Goal: Information Seeking & Learning: Learn about a topic

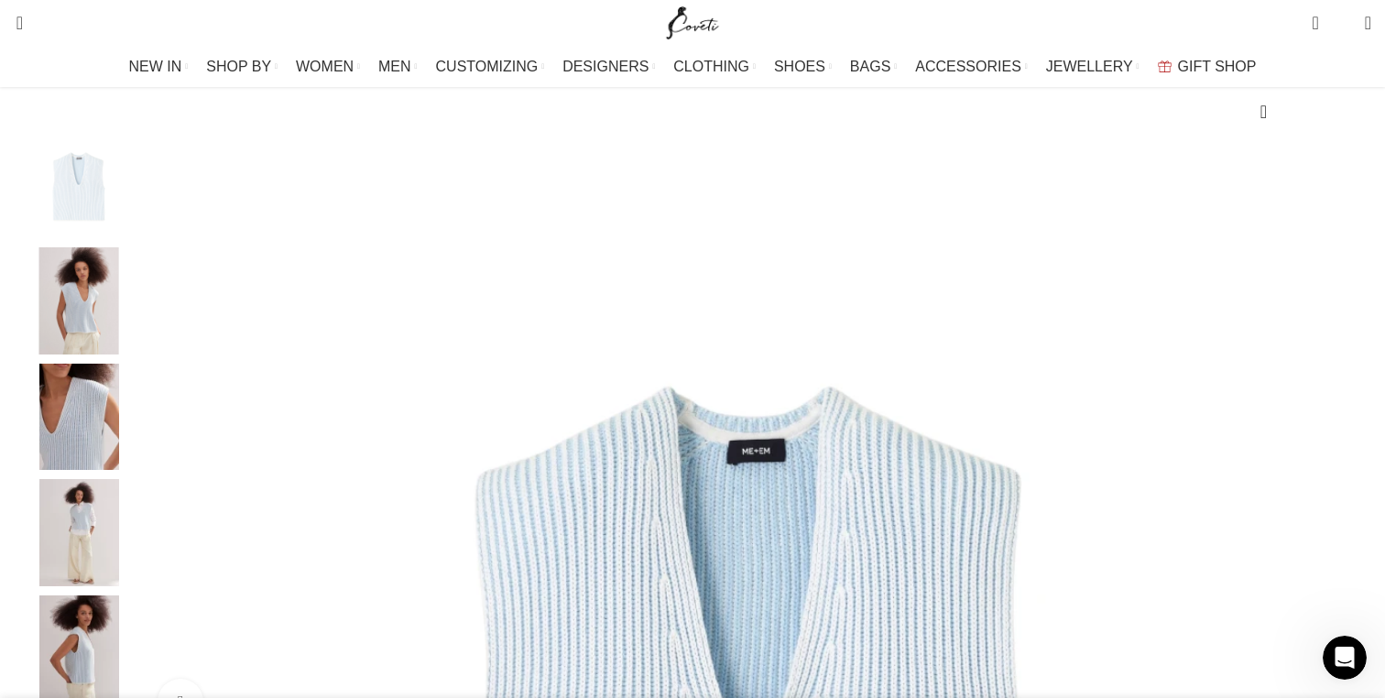
scroll to position [264, 0]
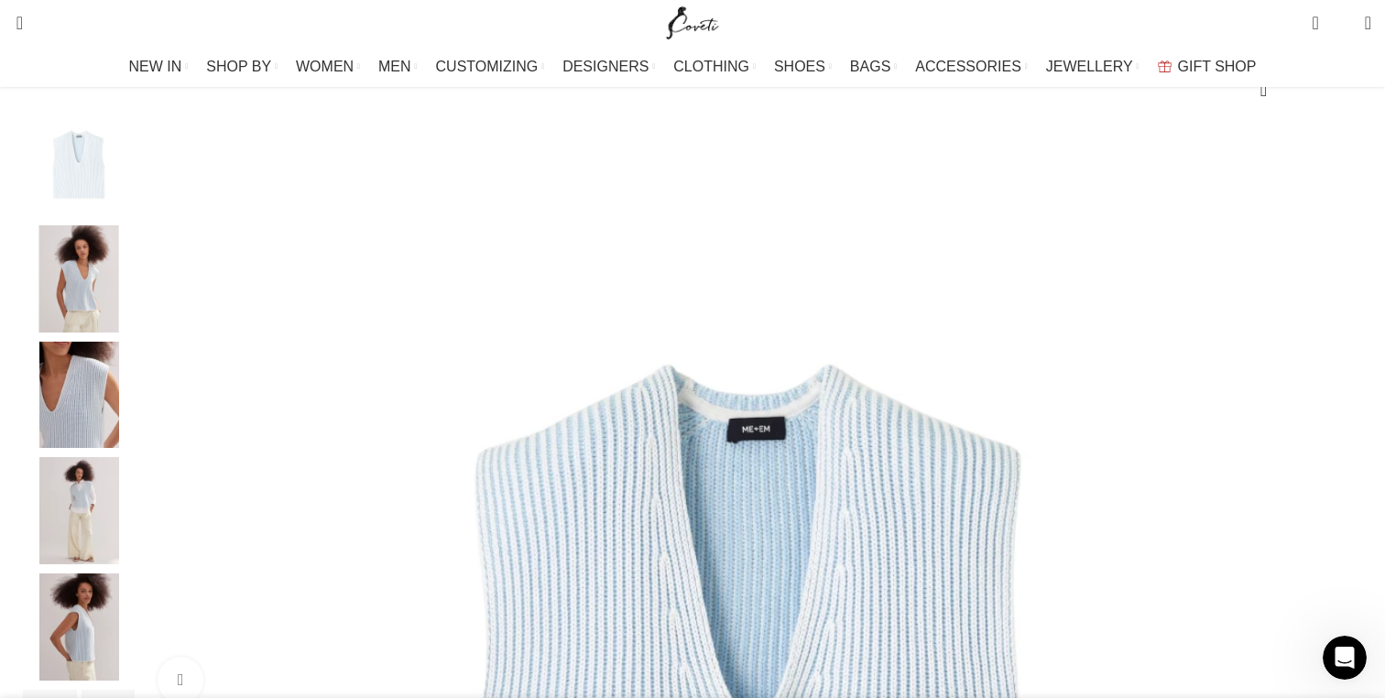
click at [135, 332] on img "2 / 6" at bounding box center [79, 278] width 112 height 107
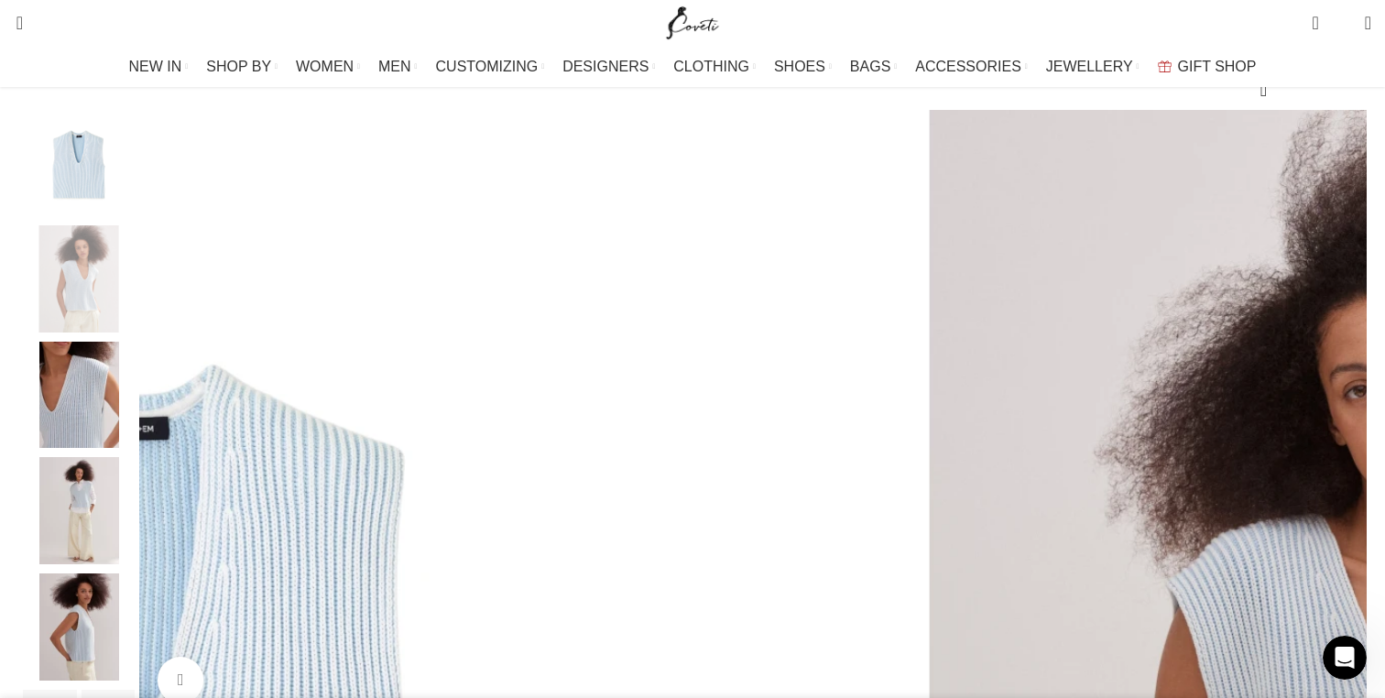
click at [135, 564] on img "4 / 6" at bounding box center [79, 510] width 112 height 107
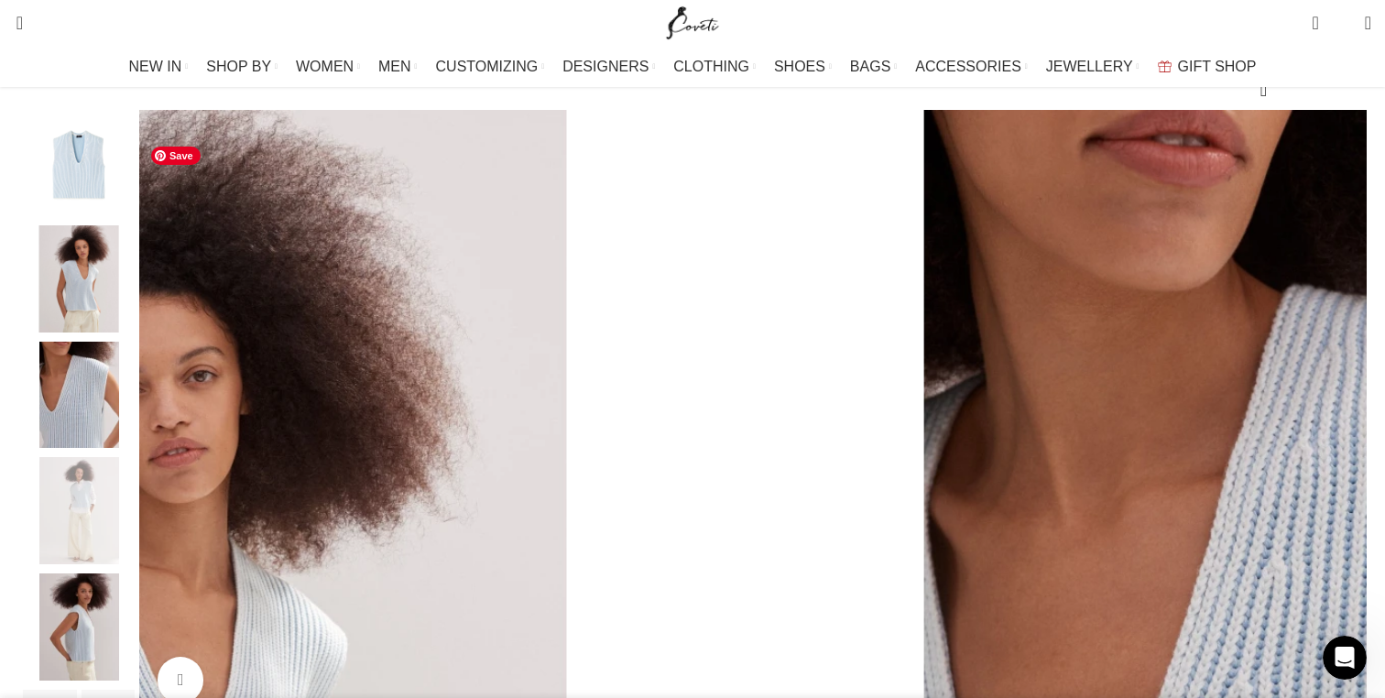
click at [135, 217] on img "1 / 6" at bounding box center [79, 163] width 112 height 107
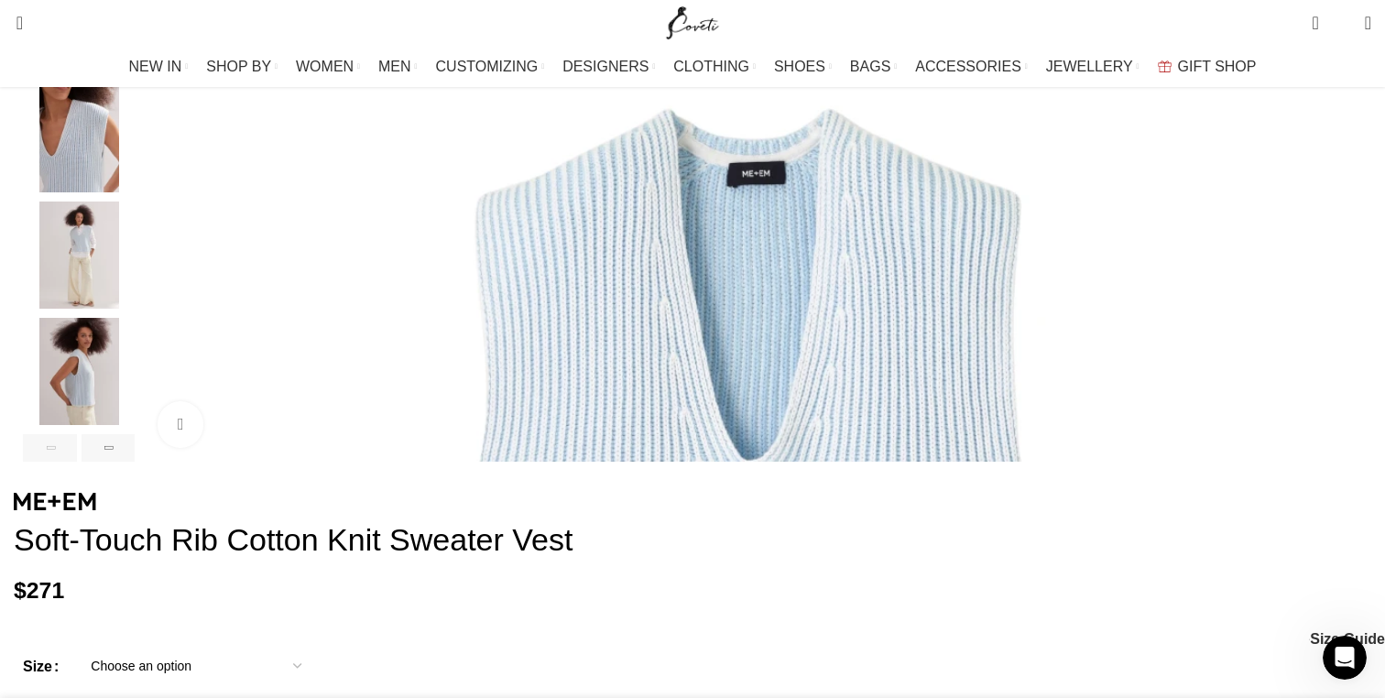
scroll to position [532, 0]
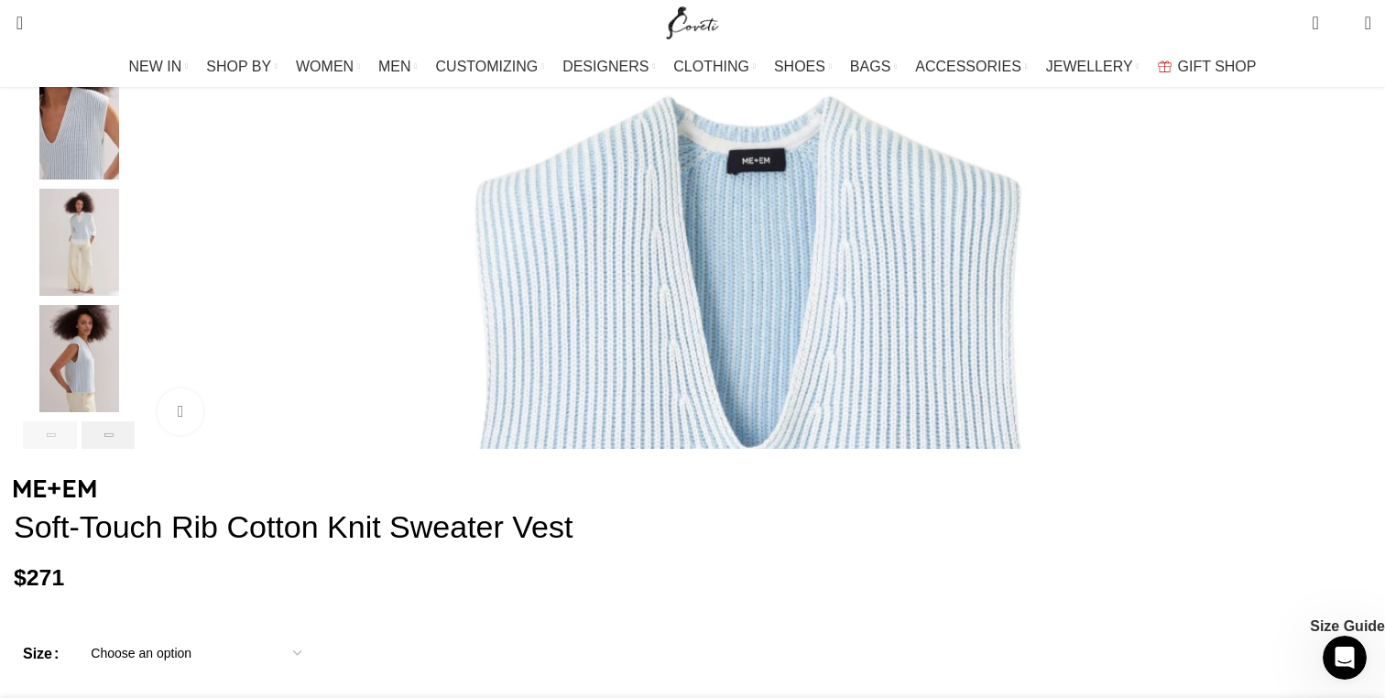
click at [136, 449] on div "Next slide" at bounding box center [109, 434] width 54 height 27
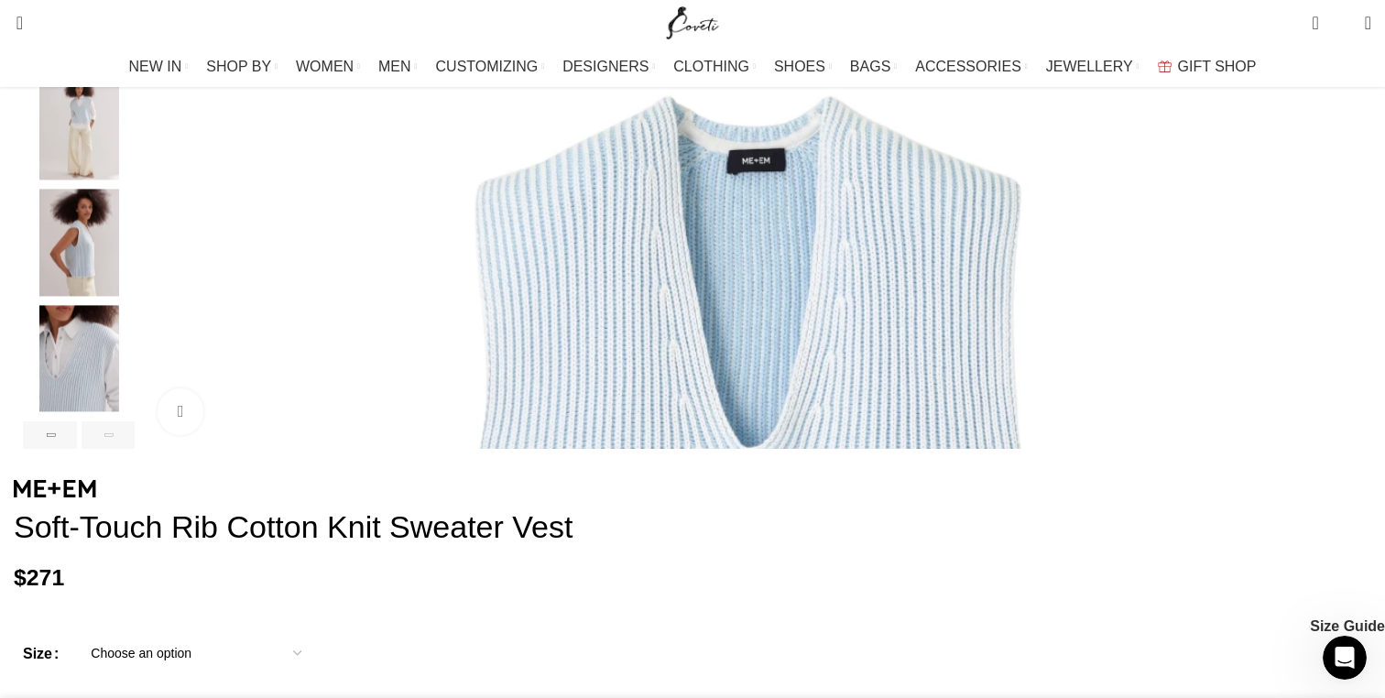
click at [136, 449] on div "Next slide" at bounding box center [109, 434] width 54 height 27
click at [77, 449] on div "Previous slide" at bounding box center [50, 434] width 54 height 27
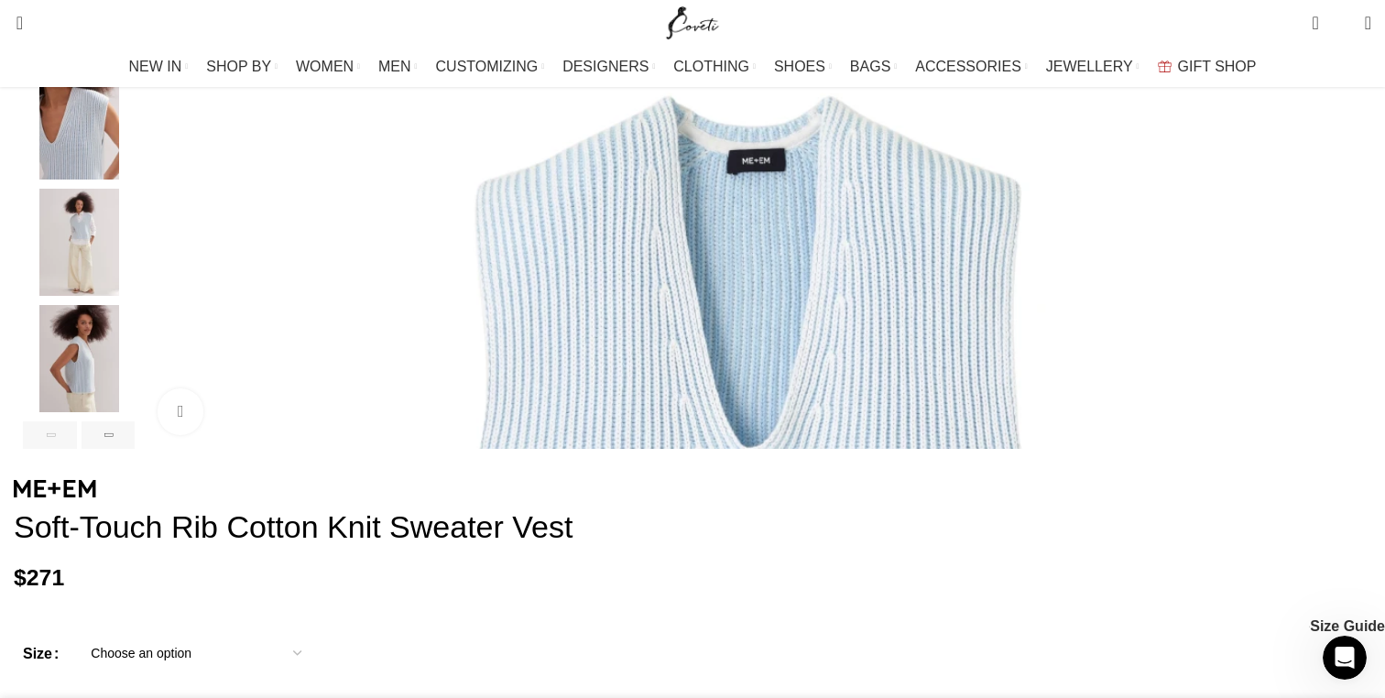
click at [135, 258] on img "4 / 6" at bounding box center [79, 242] width 112 height 107
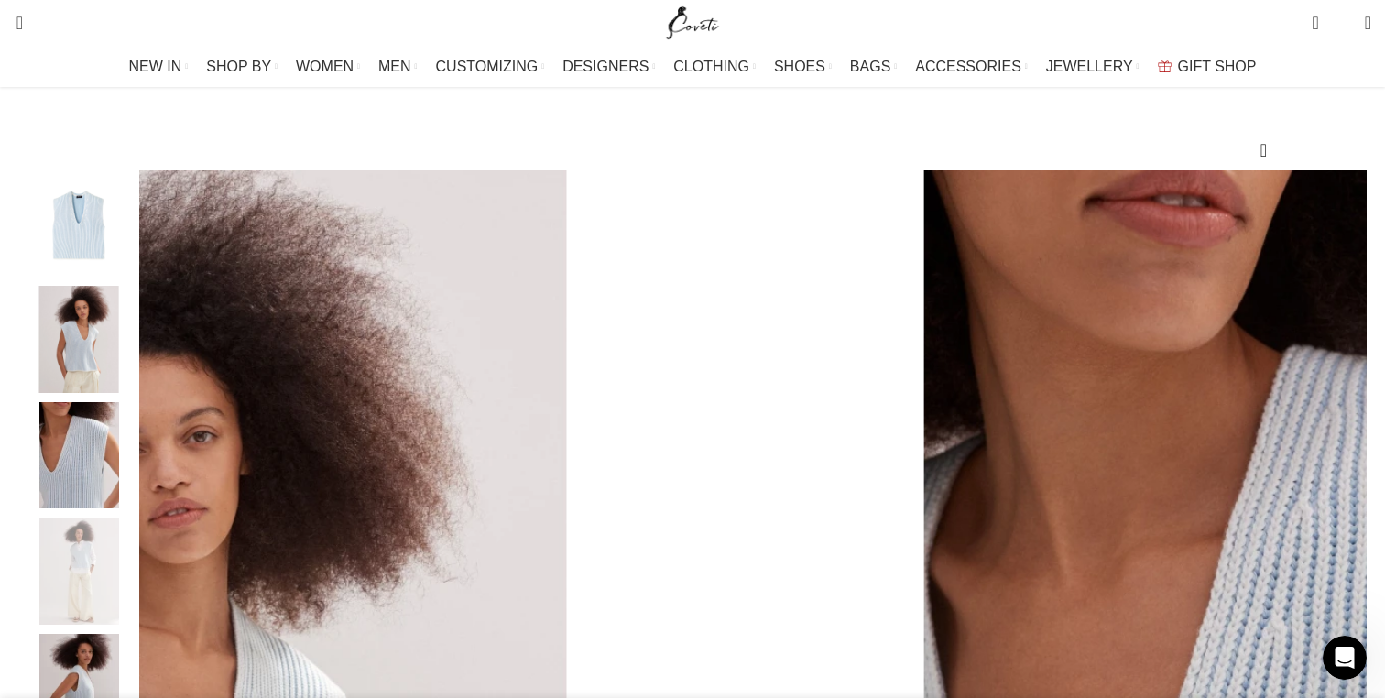
scroll to position [191, 0]
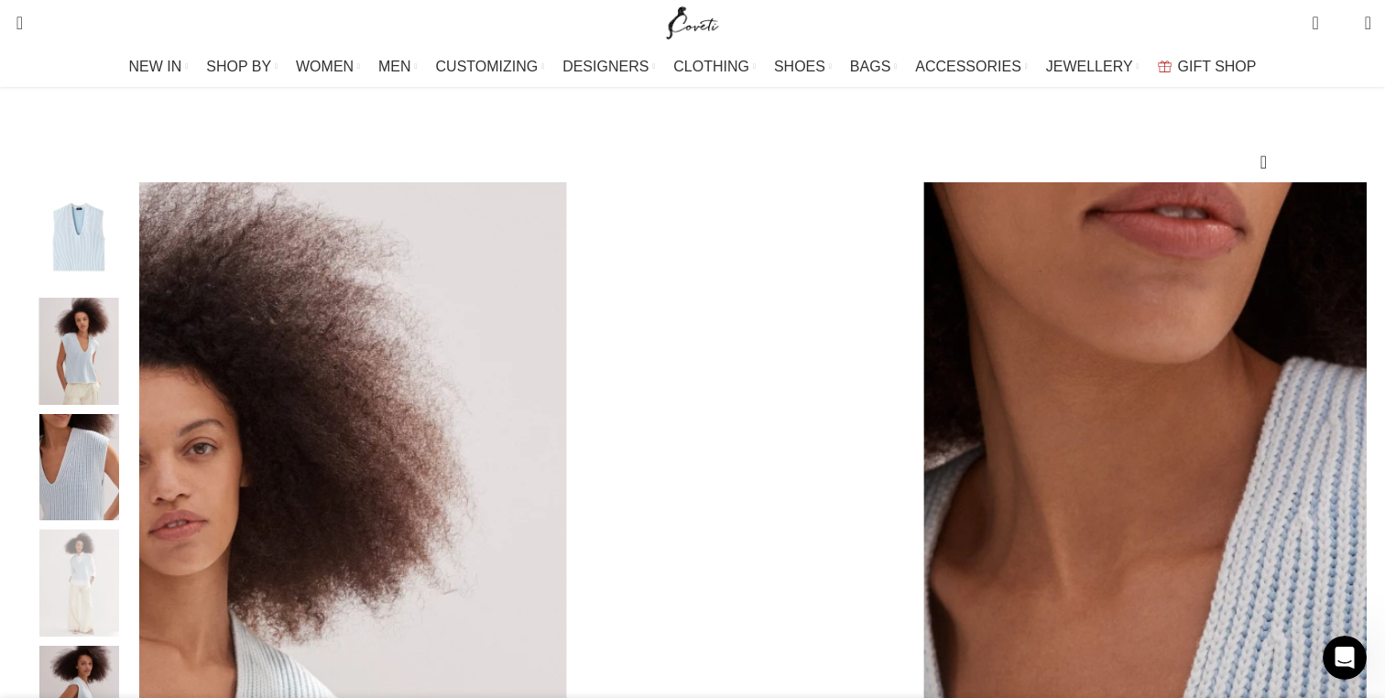
click at [135, 366] on img "2 / 6" at bounding box center [79, 351] width 112 height 107
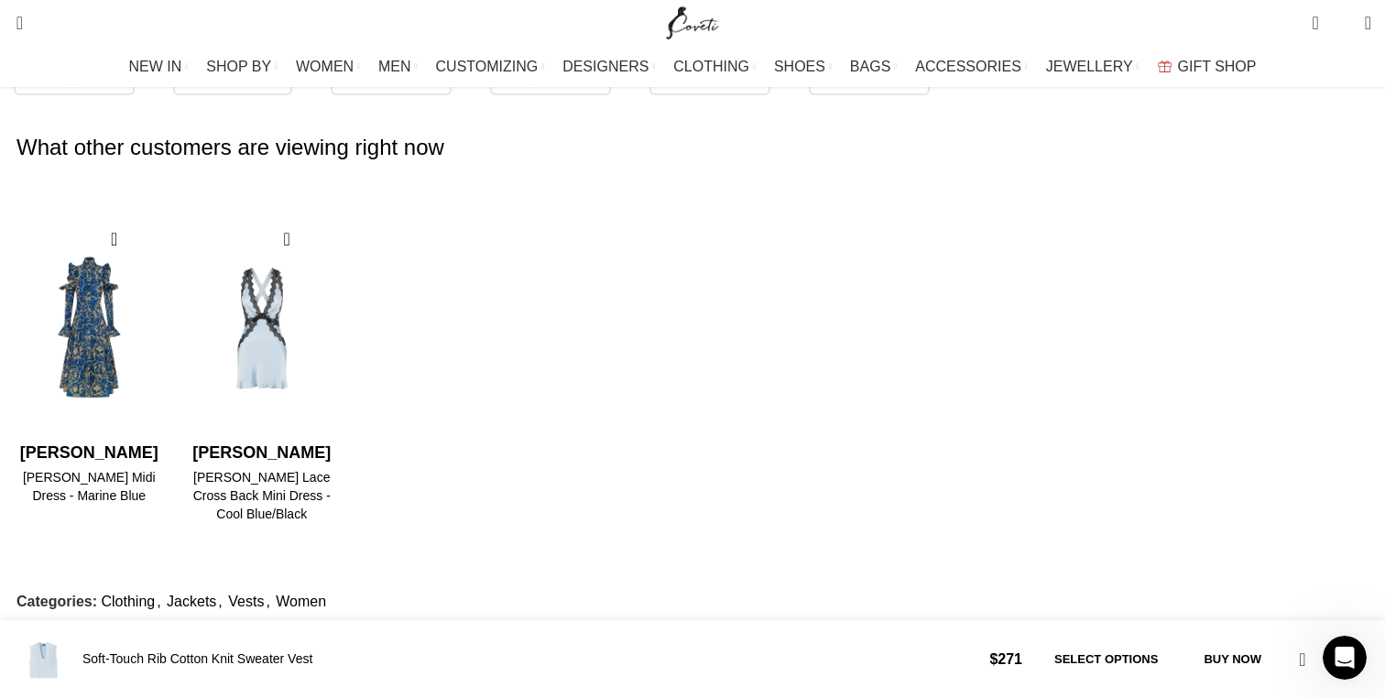
scroll to position [1402, 0]
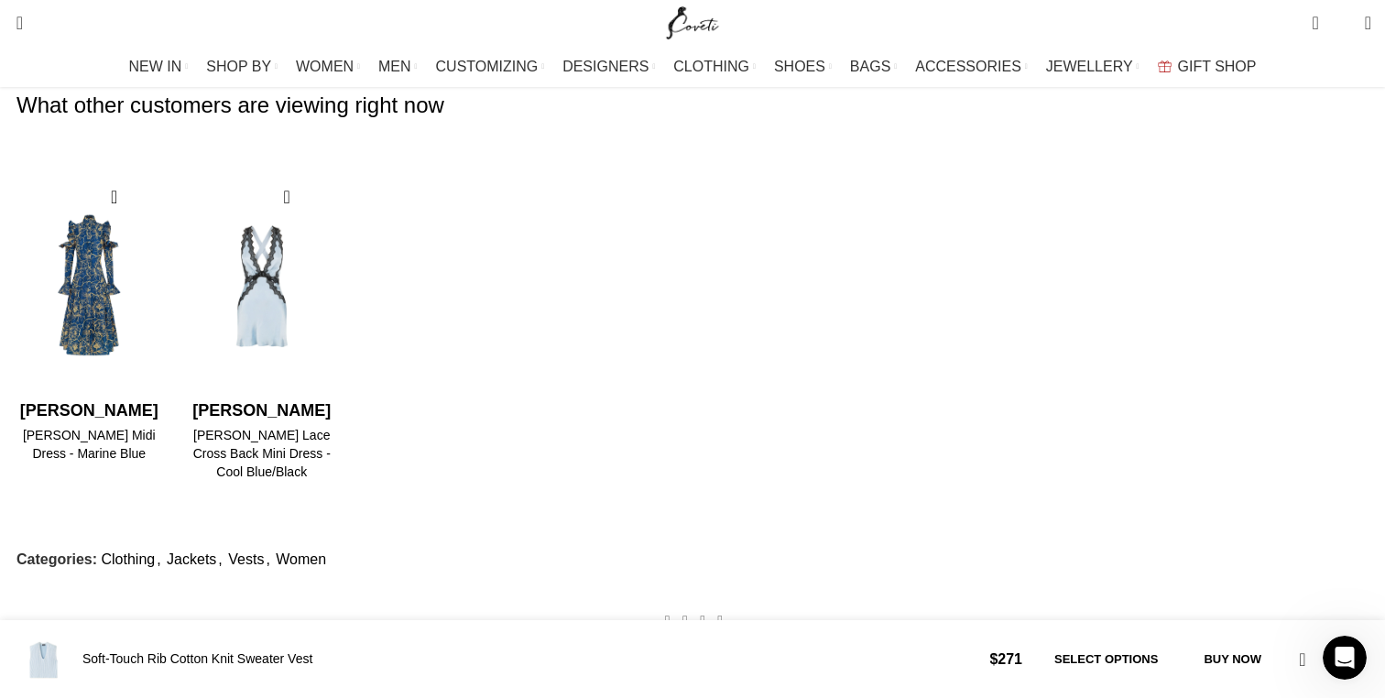
drag, startPoint x: 142, startPoint y: 486, endPoint x: 609, endPoint y: 550, distance: 471.5
copy p "The Me+Em Soft-Touch Rib Cotton Knit Sweater Vest is the perfect choice for the…"
drag, startPoint x: 135, startPoint y: 269, endPoint x: 865, endPoint y: 313, distance: 731.3
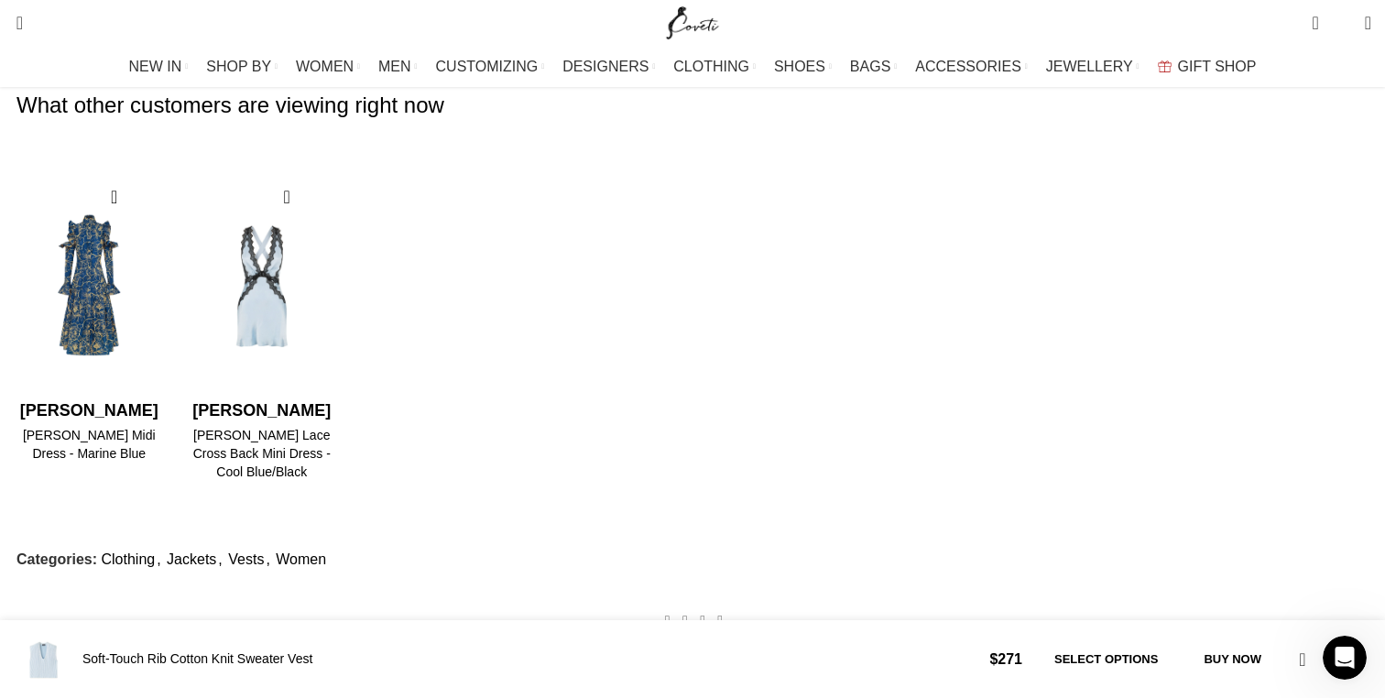
copy p "Each Soft-Touch Rib Cotton Knit Sweater Vest is designed to flatter the [DEMOGR…"
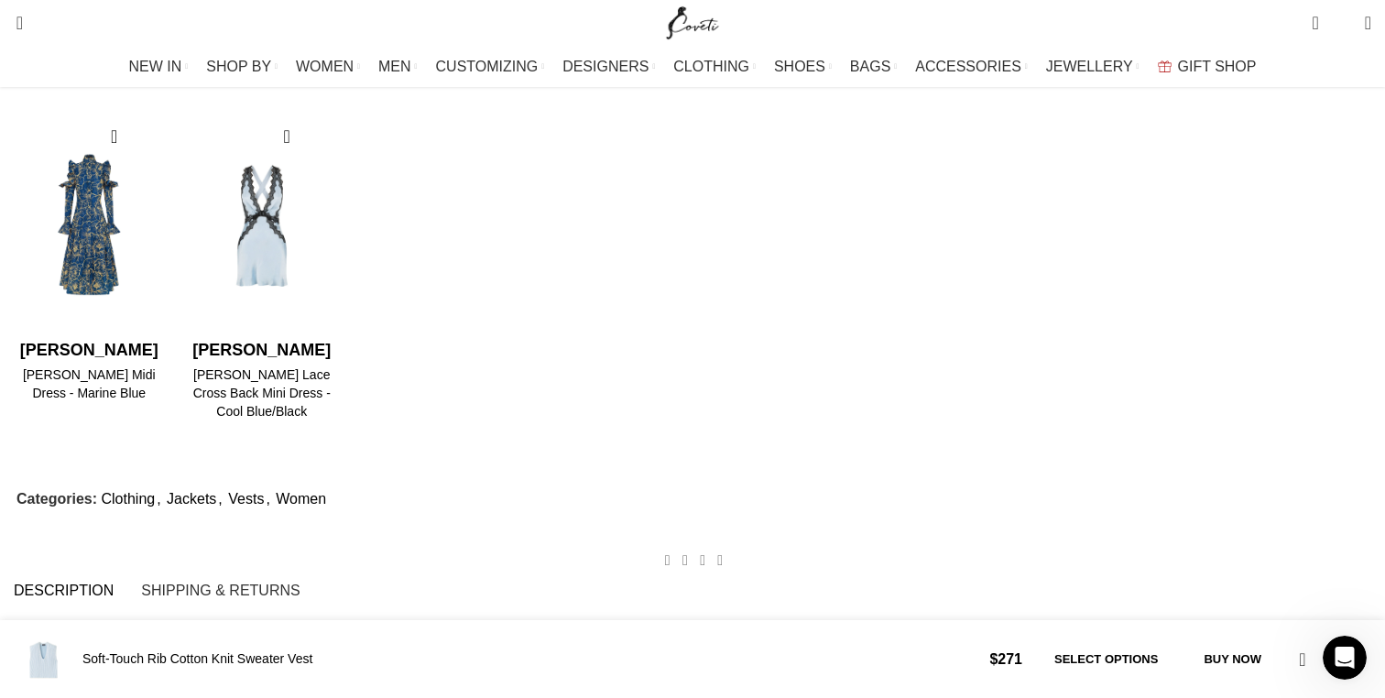
scroll to position [1468, 0]
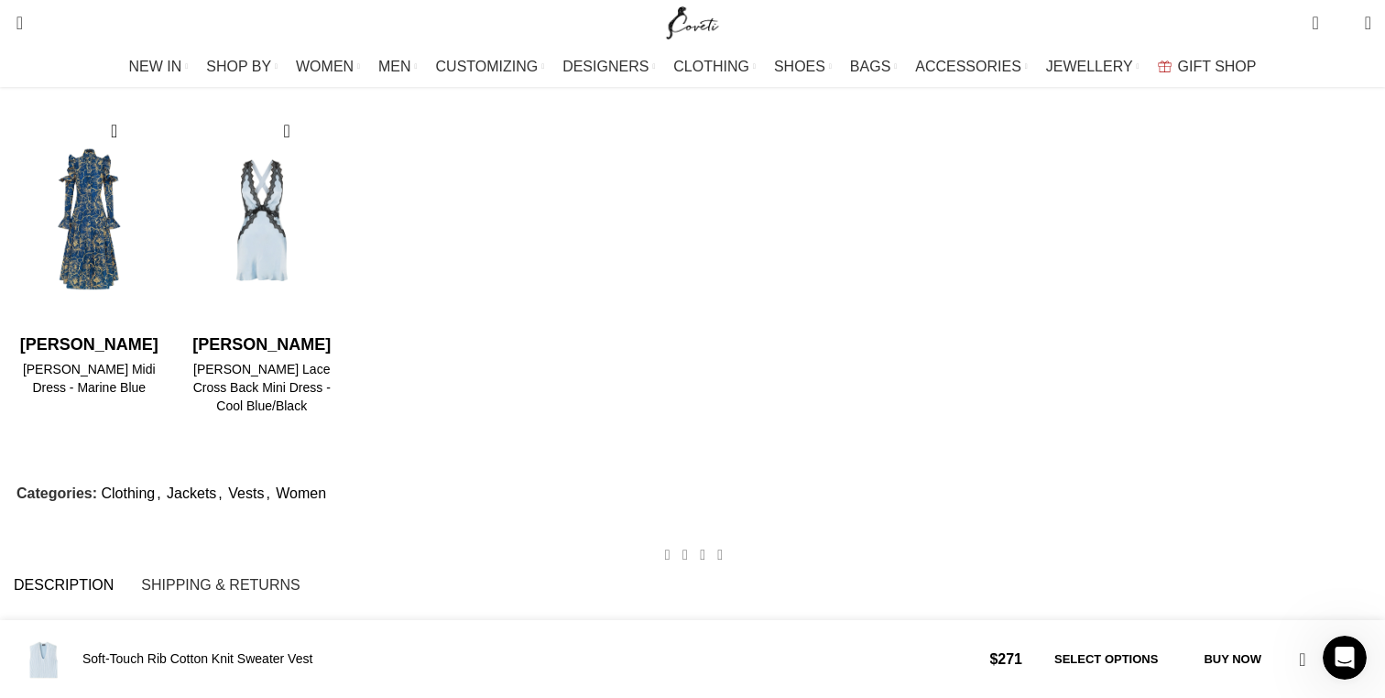
drag, startPoint x: 136, startPoint y: 428, endPoint x: 706, endPoint y: 435, distance: 569.7
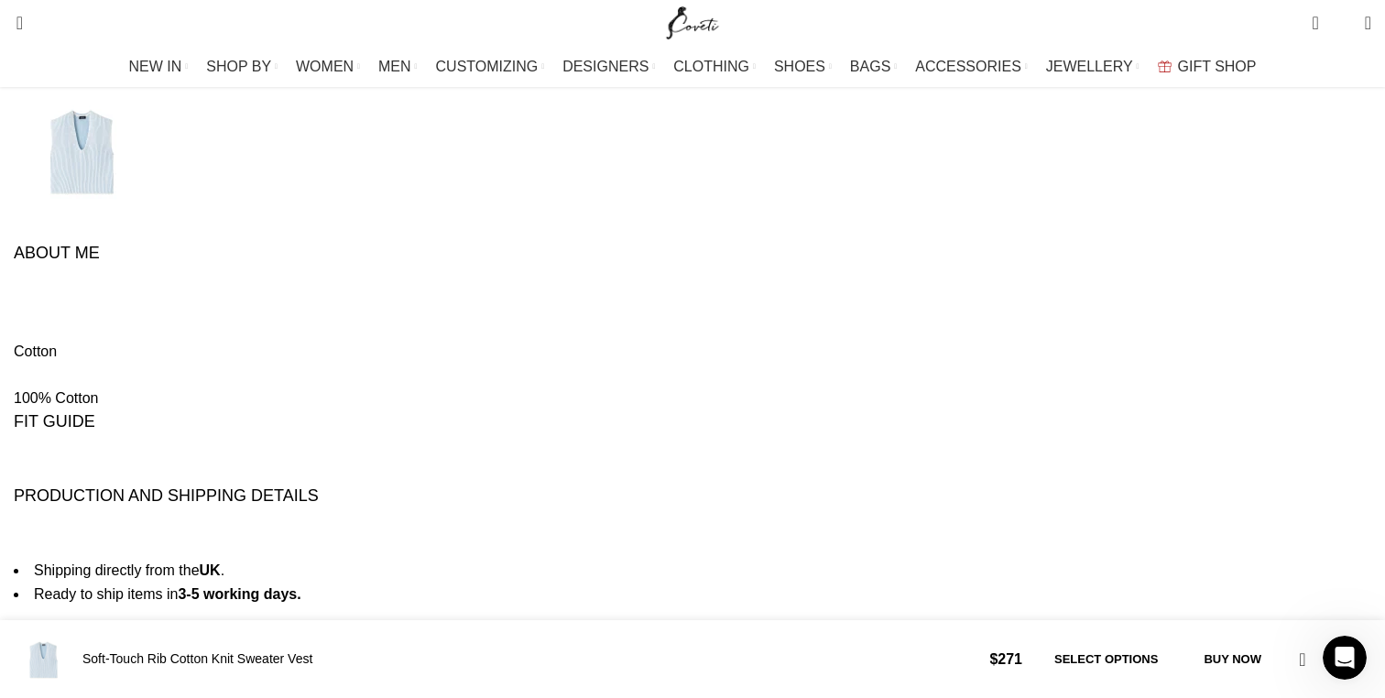
scroll to position [2125, 0]
drag, startPoint x: 143, startPoint y: 299, endPoint x: 898, endPoint y: 341, distance: 756.7
